Goal: Ask a question: Seek information or help from site administrators or community

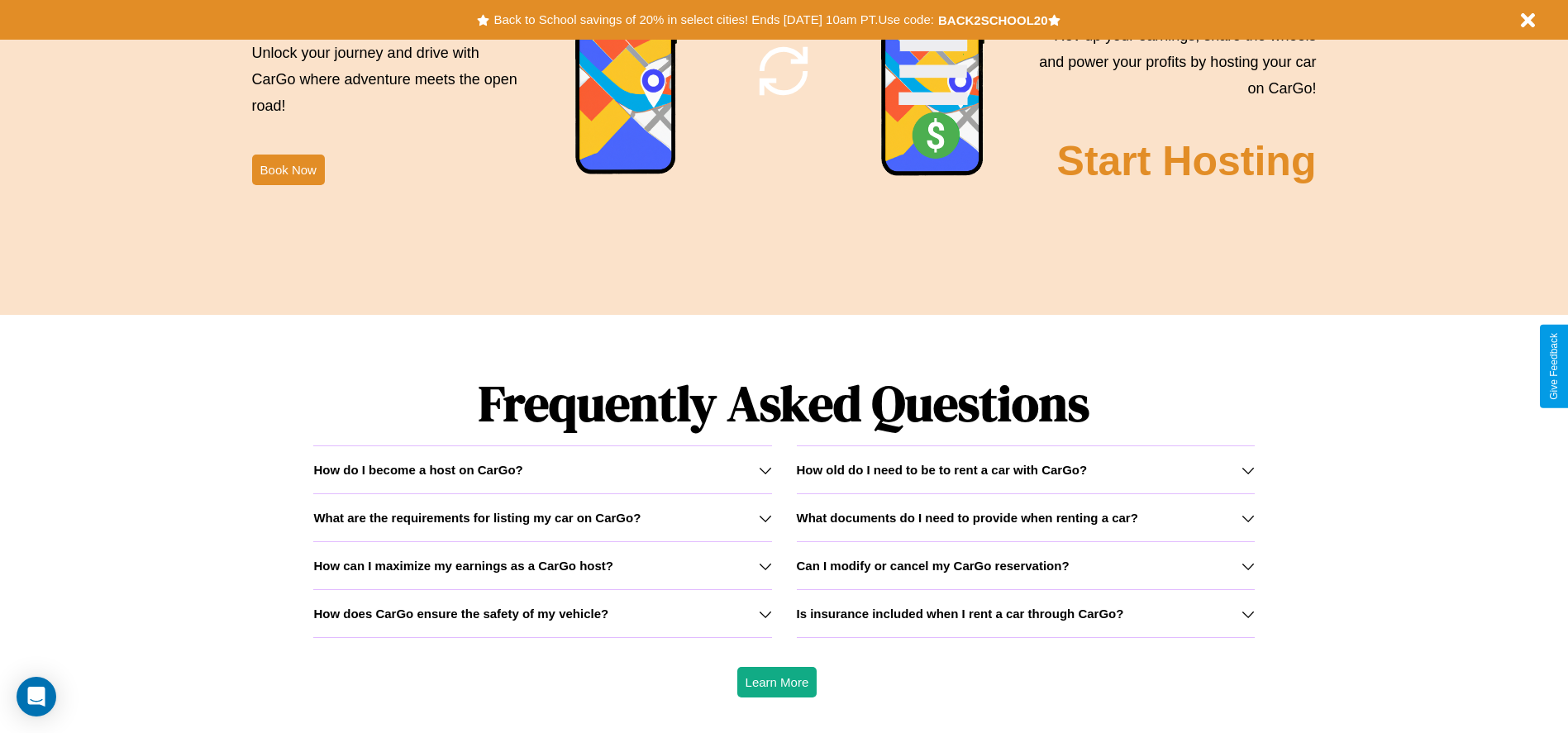
scroll to position [2370, 0]
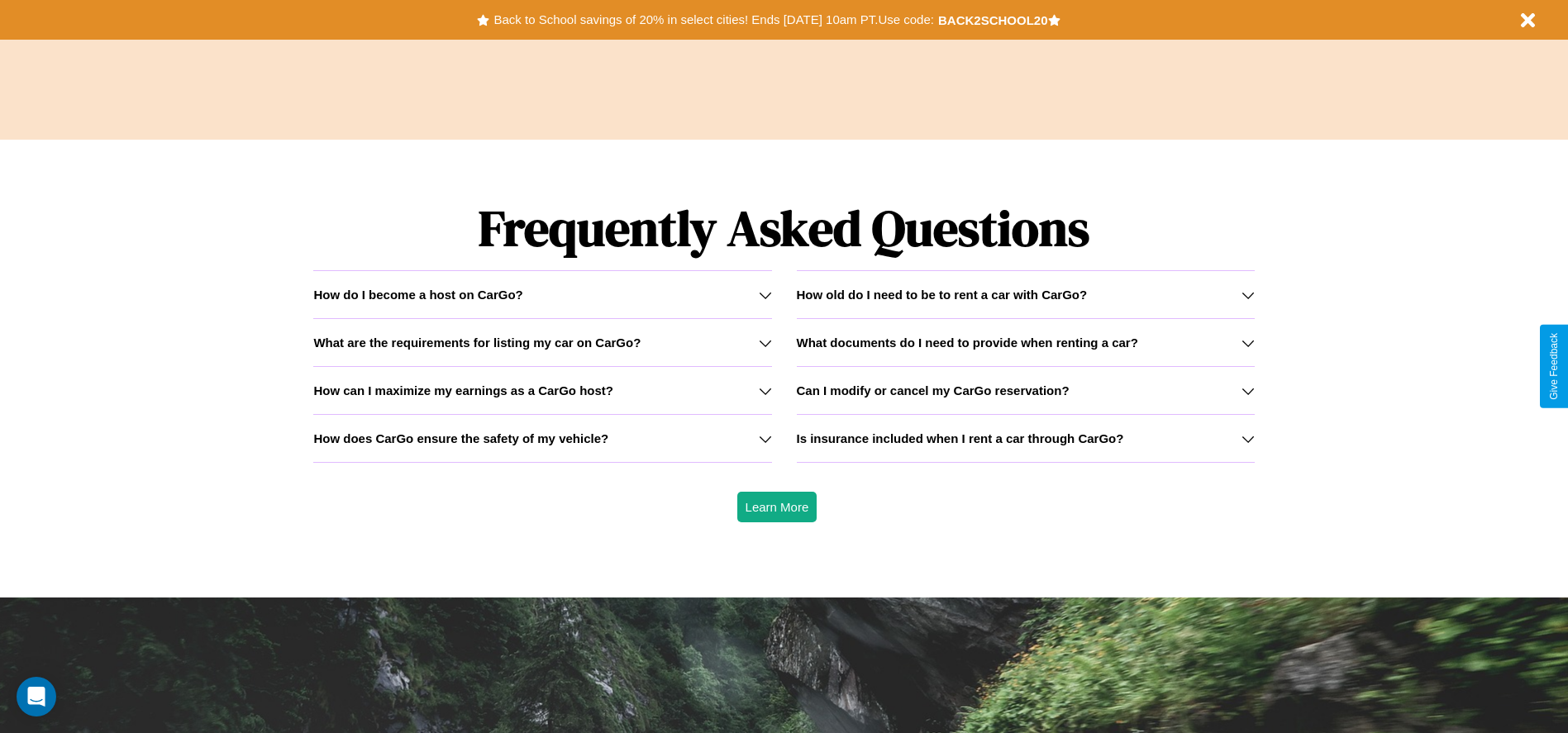
click at [1025, 294] on h3 "How old do I need to be to rent a car with CarGo?" at bounding box center [942, 295] width 291 height 14
click at [542, 390] on h3 "How can I maximize my earnings as a CarGo host?" at bounding box center [463, 390] width 300 height 14
click at [1247, 390] on icon at bounding box center [1248, 390] width 14 height 14
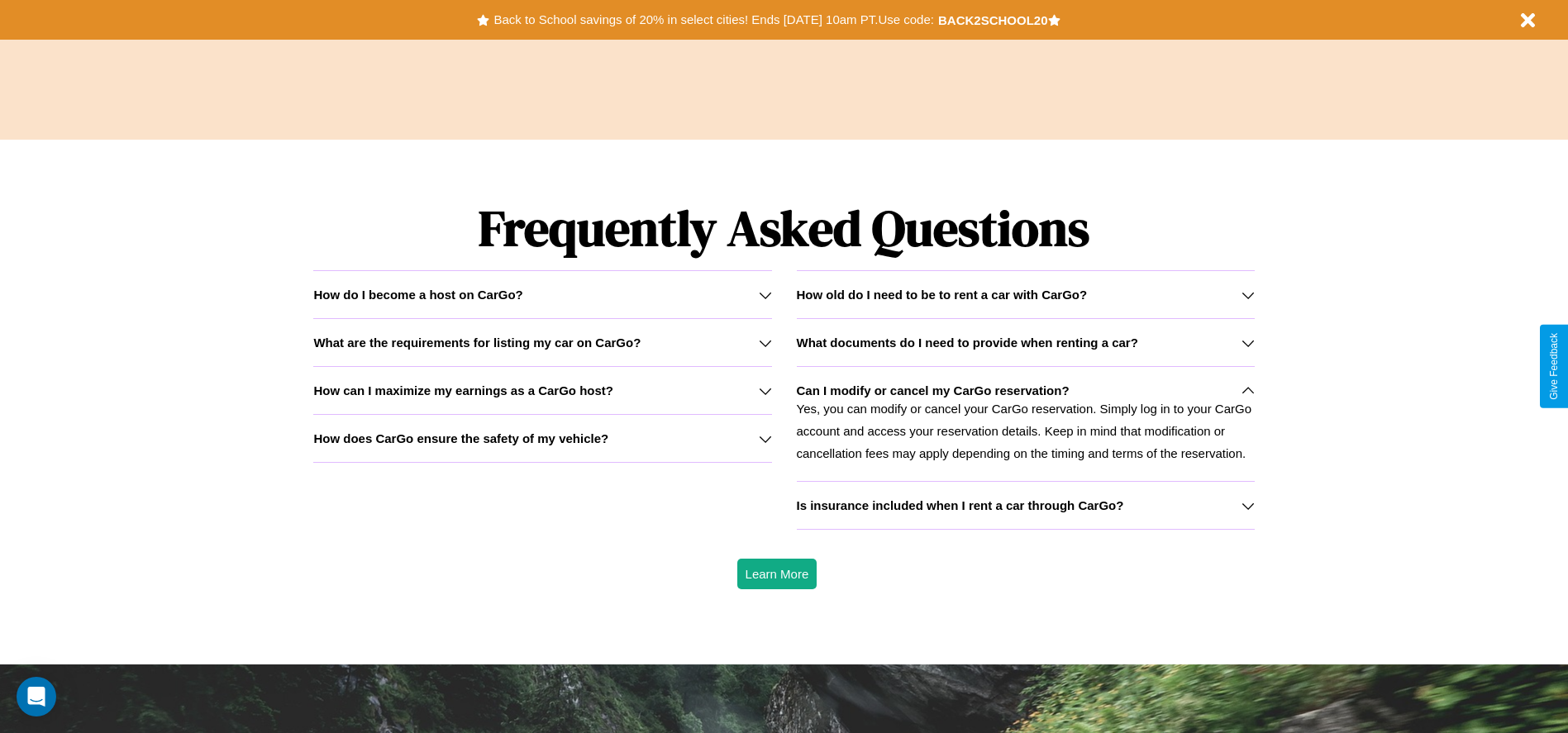
click at [764, 390] on icon at bounding box center [765, 390] width 14 height 14
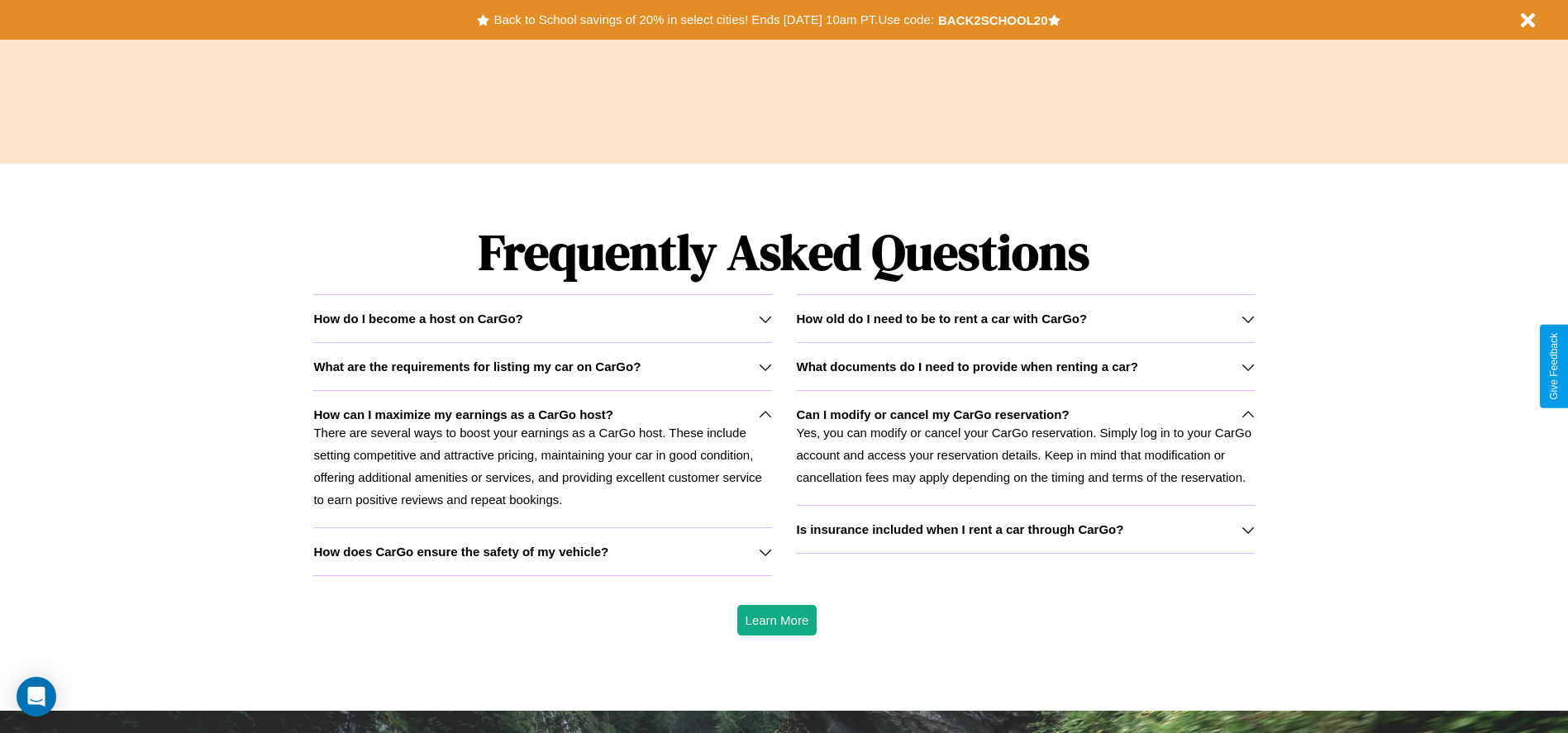
scroll to position [0, 0]
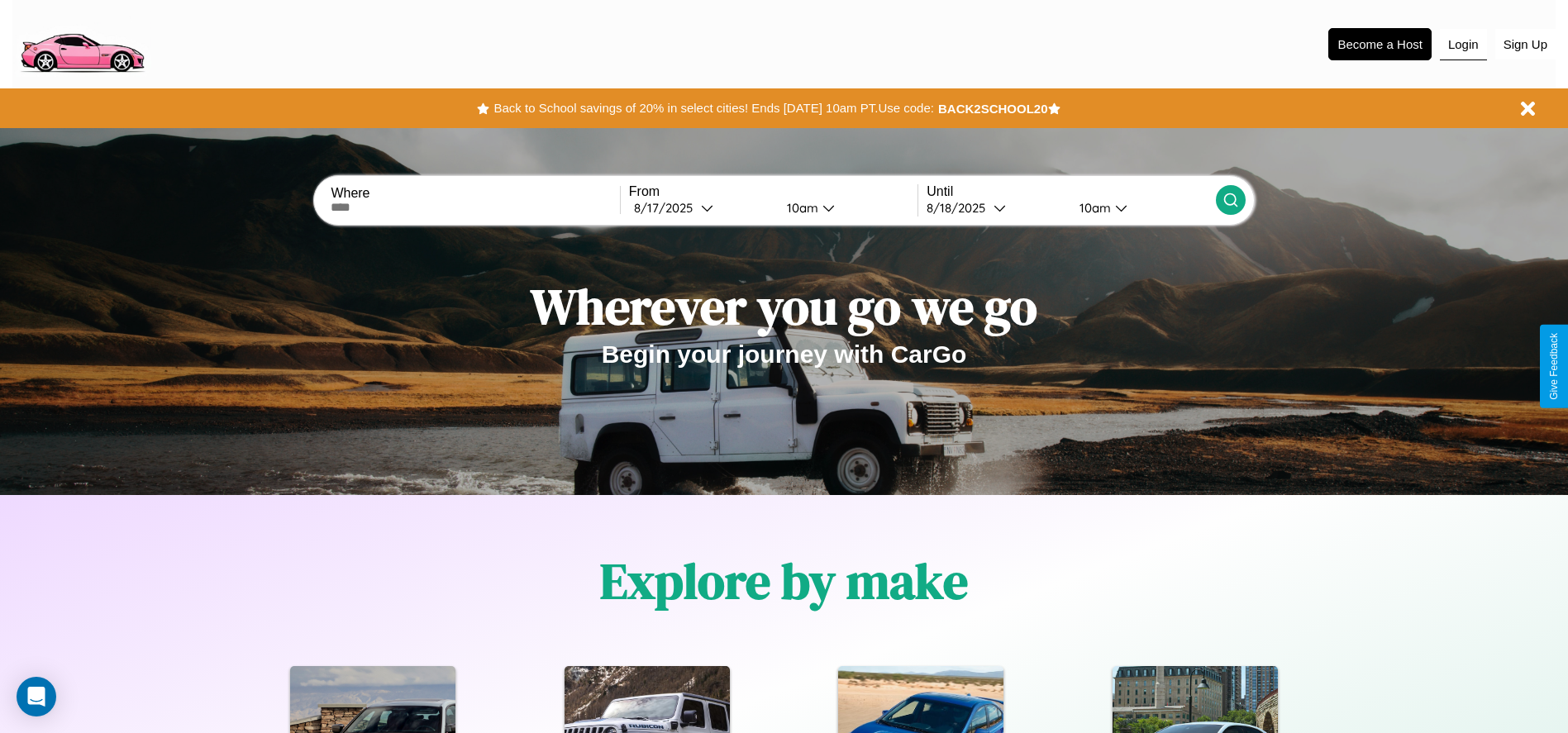
click at [1462, 43] on button "Login" at bounding box center [1463, 44] width 47 height 32
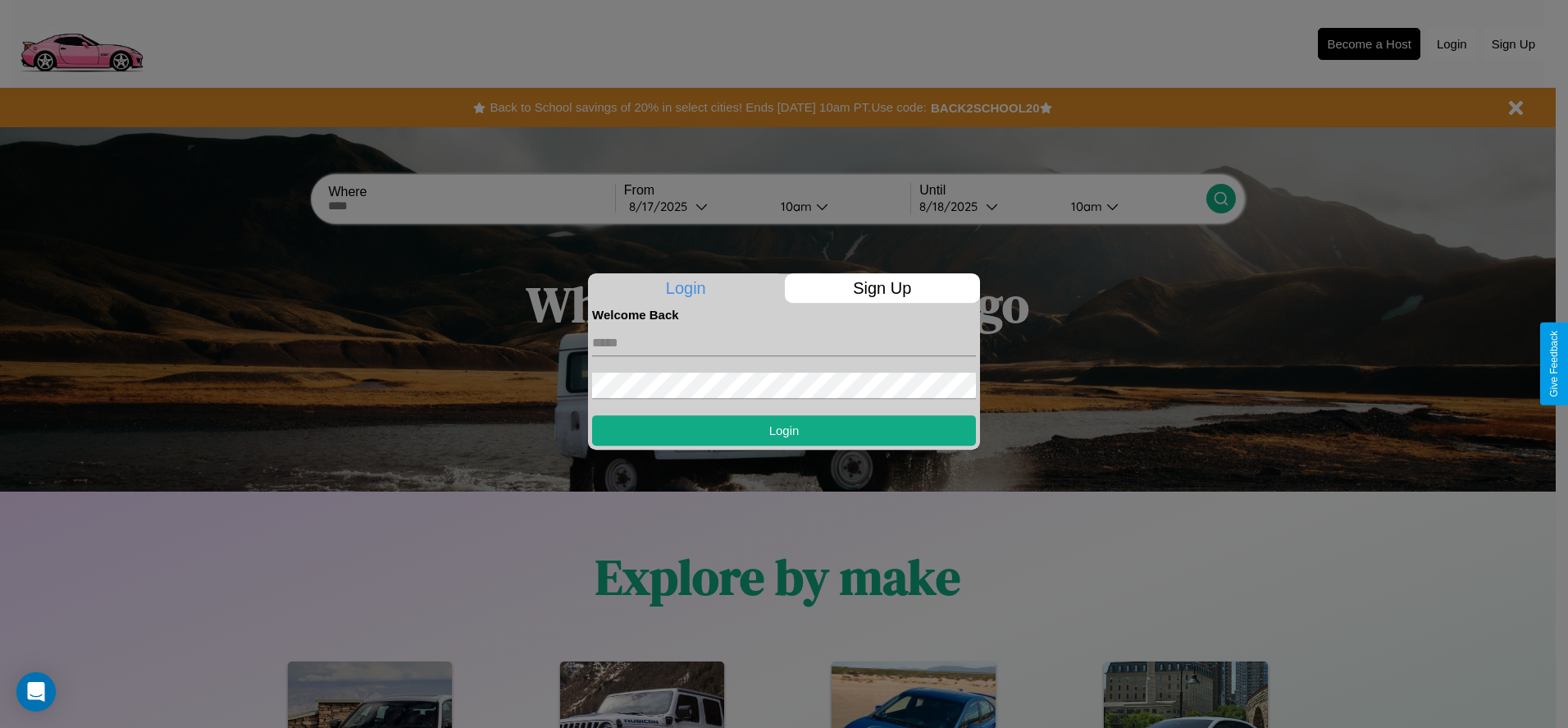
click at [784, 342] on input "text" at bounding box center [784, 342] width 384 height 26
type input "**********"
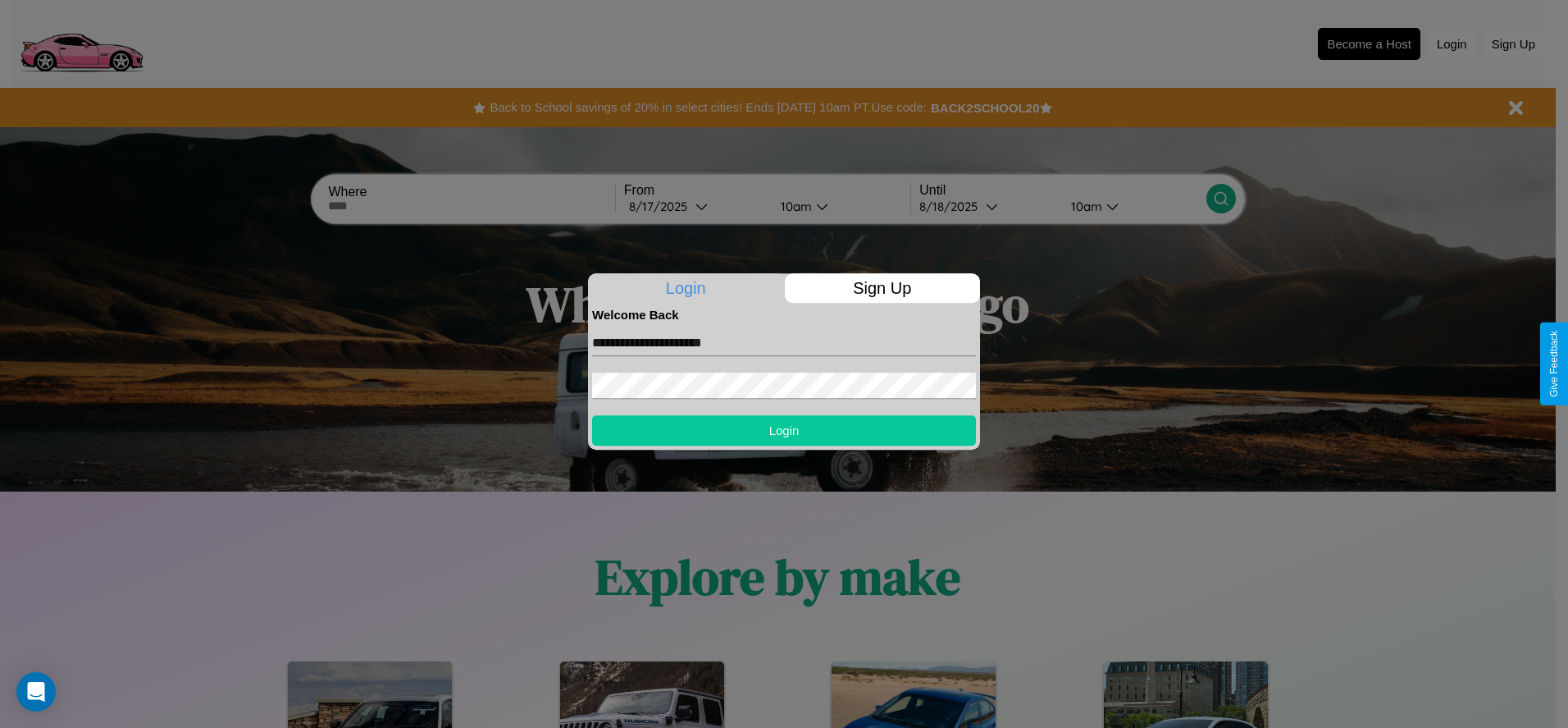
click at [784, 430] on button "Login" at bounding box center [784, 430] width 384 height 31
